Goal: Task Accomplishment & Management: Use online tool/utility

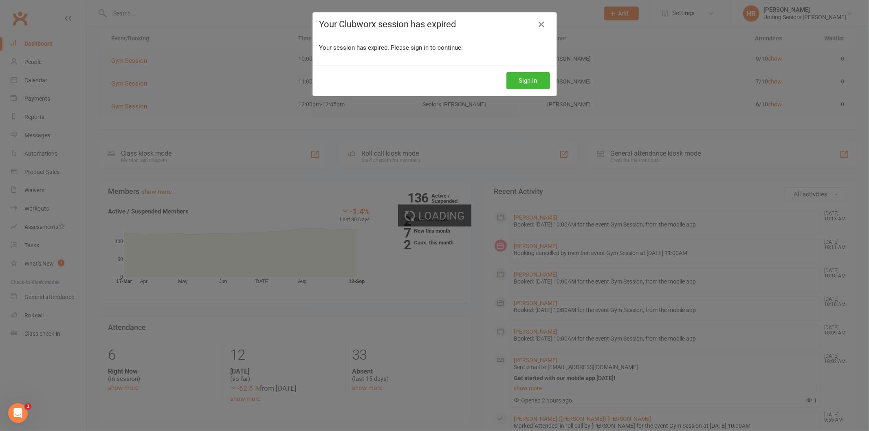
scroll to position [90, 0]
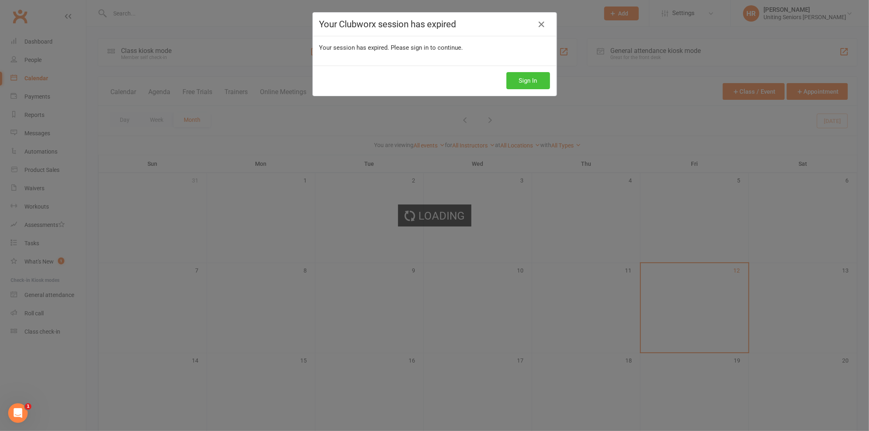
click at [523, 84] on button "Sign In" at bounding box center [528, 80] width 44 height 17
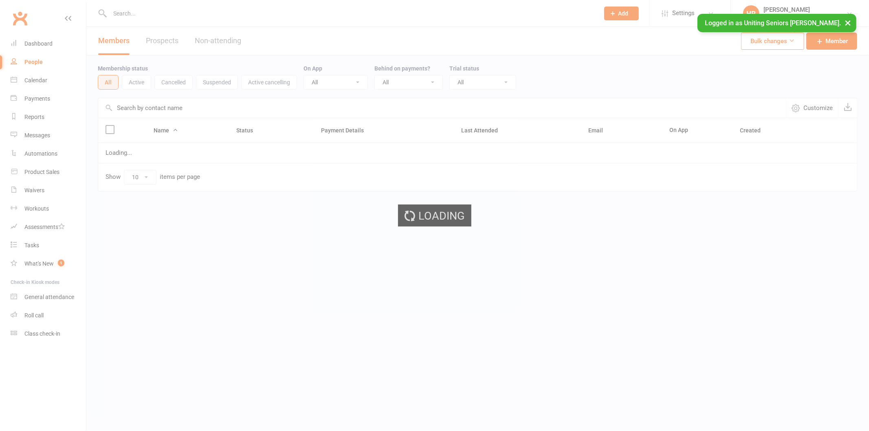
click at [45, 82] on ui-view "Prospect Member Non-attending contact Class / event Appointment Task Membership…" at bounding box center [434, 112] width 869 height 221
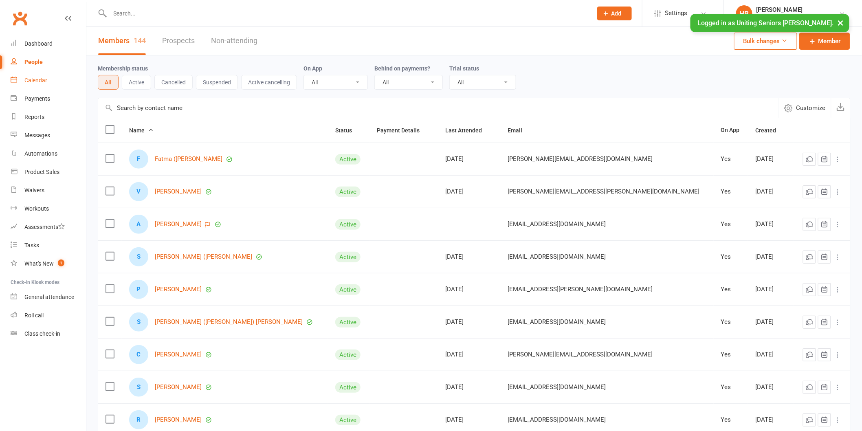
click at [45, 82] on div "Calendar" at bounding box center [35, 80] width 23 height 7
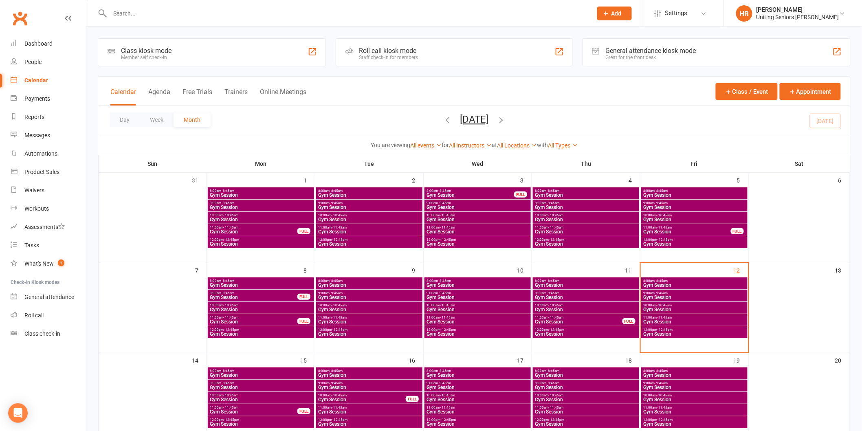
click at [682, 282] on span "8:00am - 8:45am" at bounding box center [694, 281] width 103 height 4
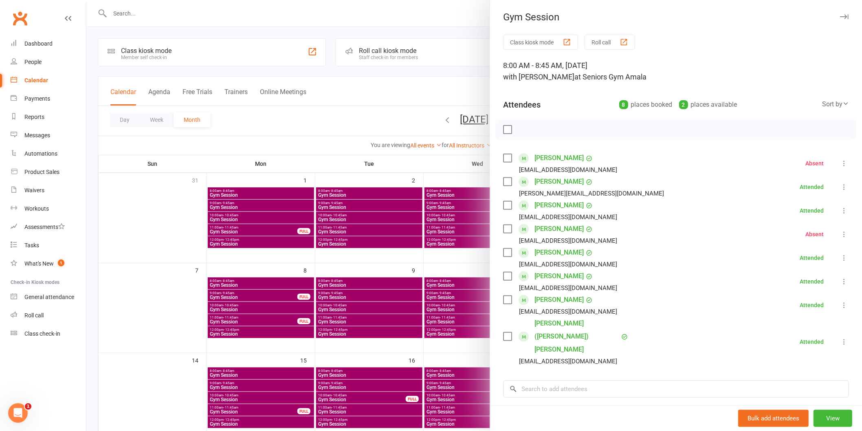
drag, startPoint x: 436, startPoint y: 205, endPoint x: 473, endPoint y: 210, distance: 37.0
click at [437, 205] on div at bounding box center [474, 215] width 776 height 431
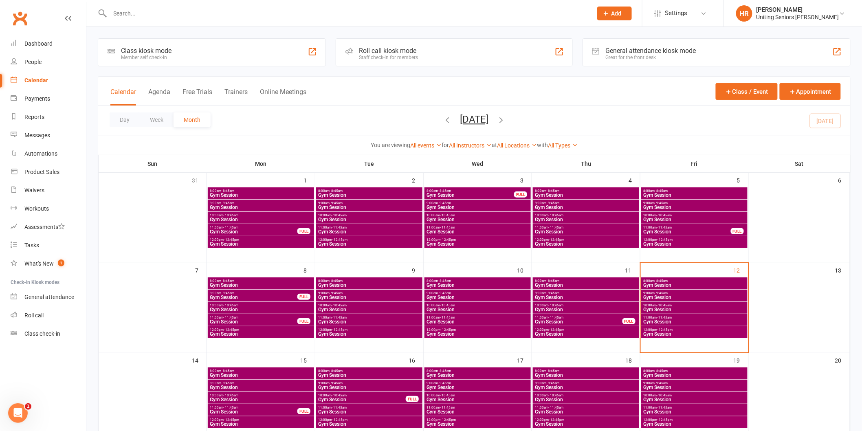
click at [665, 297] on span "Gym Session" at bounding box center [694, 297] width 103 height 5
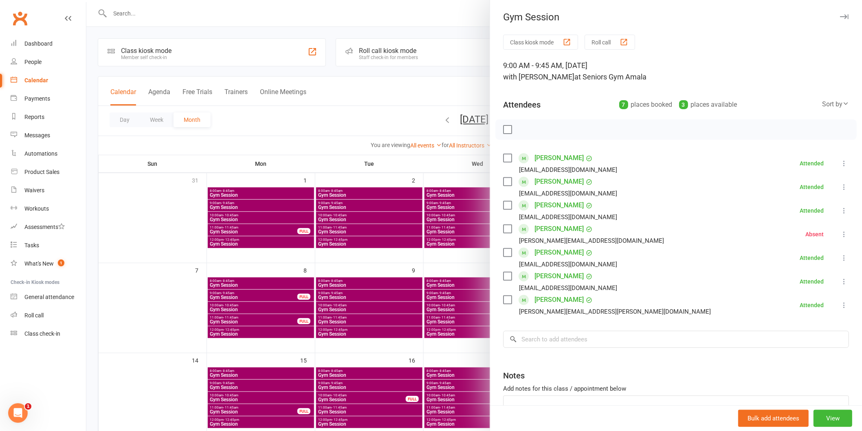
click at [466, 251] on div at bounding box center [474, 215] width 776 height 431
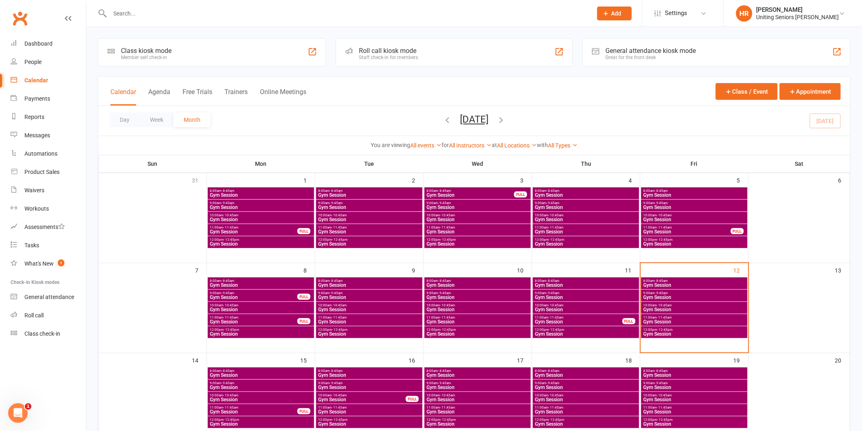
click at [663, 332] on span "Gym Session" at bounding box center [694, 334] width 103 height 5
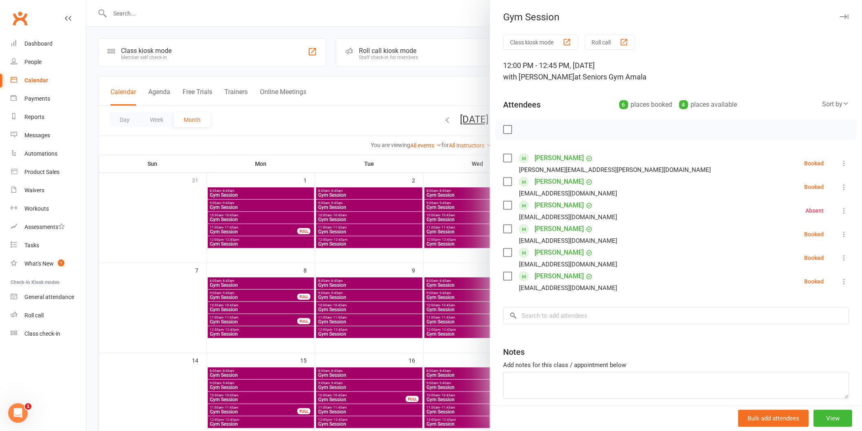
click at [460, 268] on div at bounding box center [474, 215] width 776 height 431
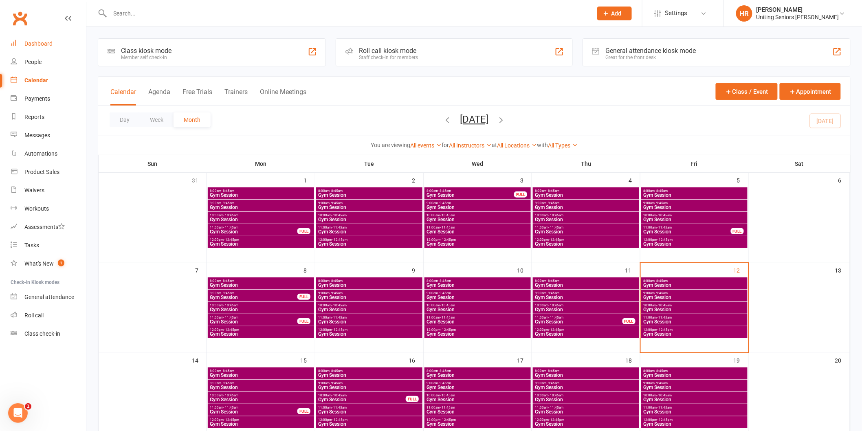
click at [33, 50] on link "Dashboard" at bounding box center [48, 44] width 75 height 18
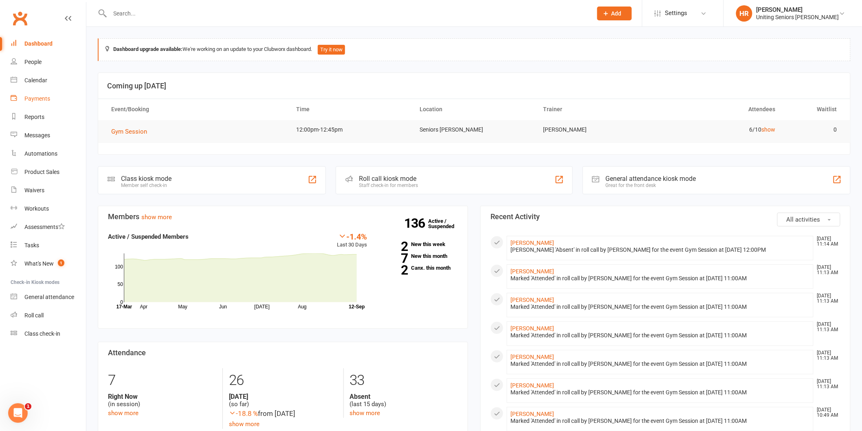
click at [37, 105] on link "Payments" at bounding box center [48, 99] width 75 height 18
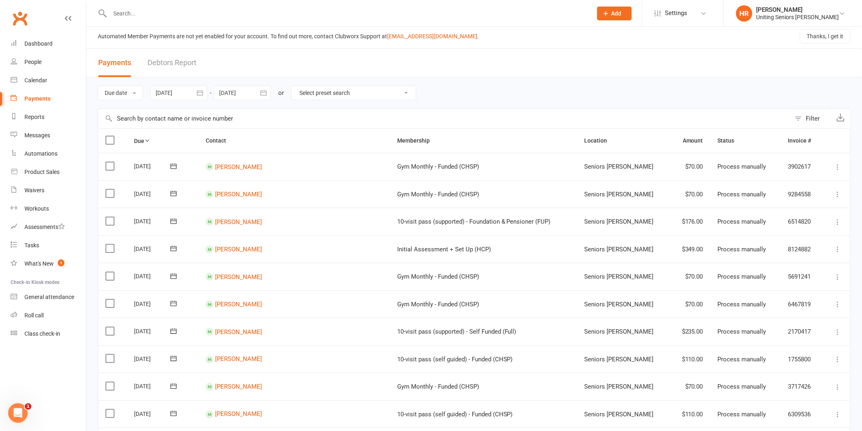
scroll to position [4, 0]
click at [30, 75] on link "Calendar" at bounding box center [48, 80] width 75 height 18
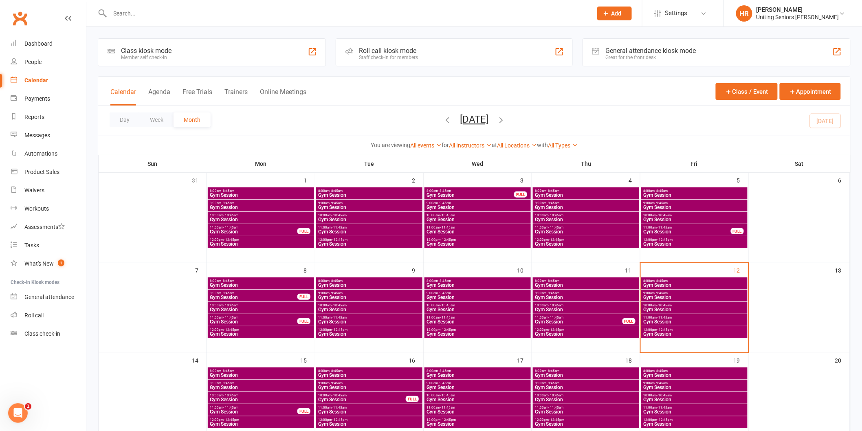
click at [678, 334] on span "Gym Session" at bounding box center [694, 334] width 103 height 5
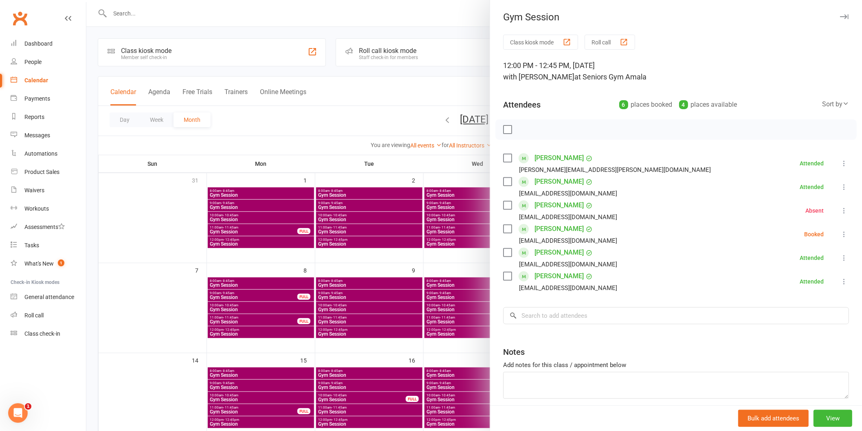
click at [840, 237] on icon at bounding box center [844, 234] width 8 height 8
click at [818, 286] on link "Check in" at bounding box center [805, 283] width 88 height 16
click at [840, 211] on icon at bounding box center [844, 211] width 8 height 8
click at [811, 263] on link "Check in" at bounding box center [805, 259] width 88 height 16
